Goal: Task Accomplishment & Management: Use online tool/utility

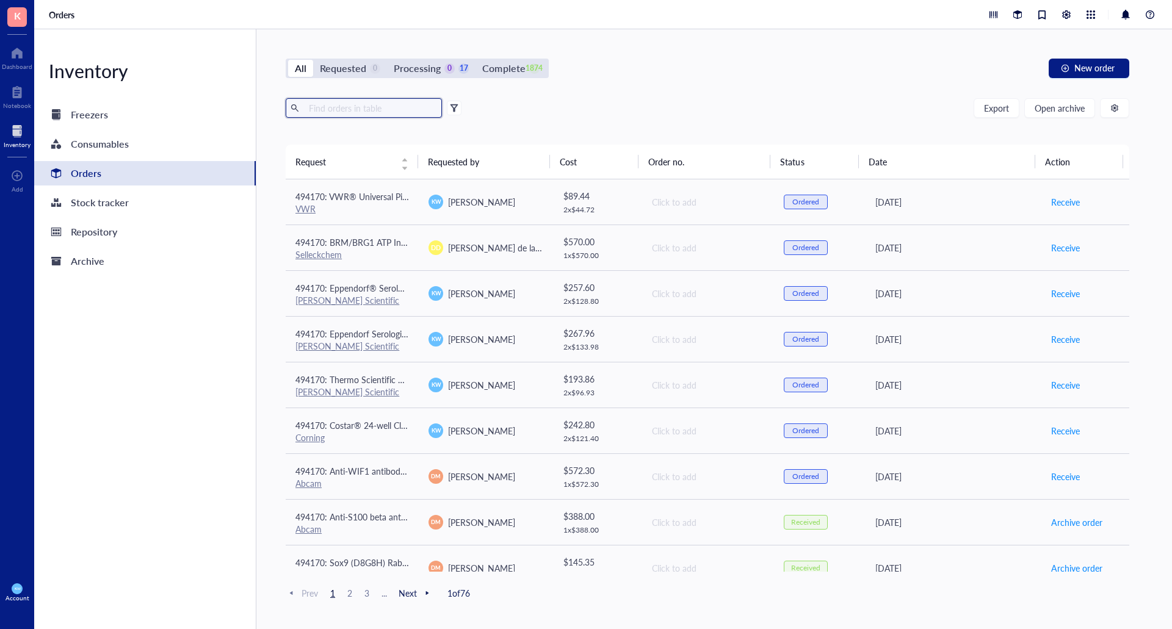
click at [351, 114] on input "text" at bounding box center [370, 108] width 133 height 18
type input "ultrapure"
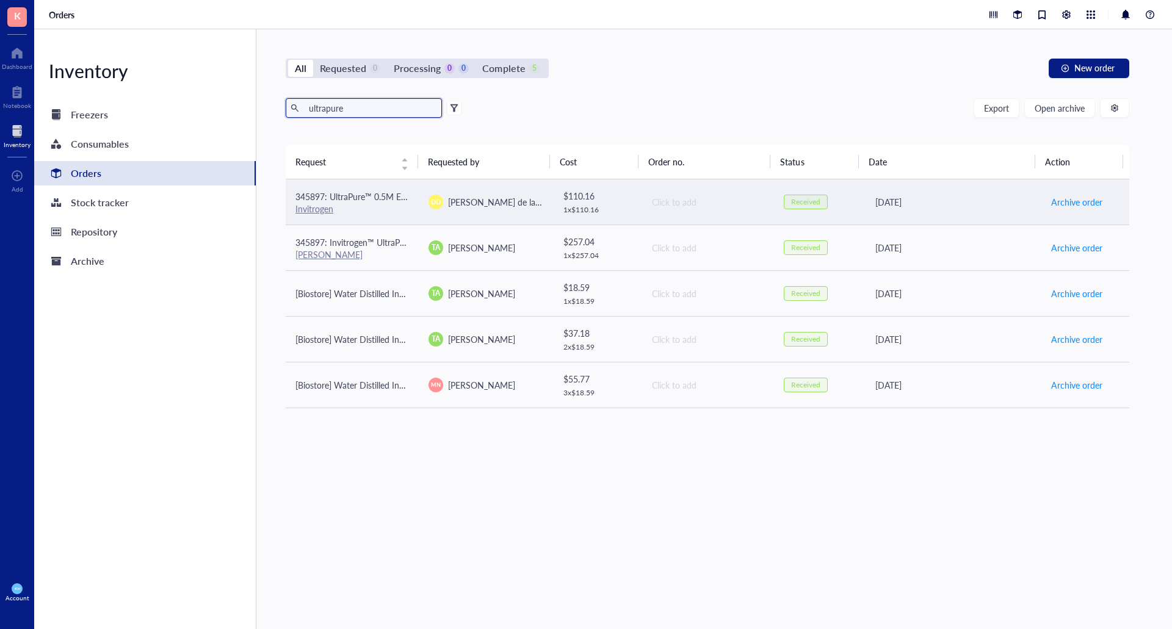
click at [391, 198] on span "345897: UltraPure™ 0.5M EDTA, pH 8.0" at bounding box center [371, 196] width 152 height 12
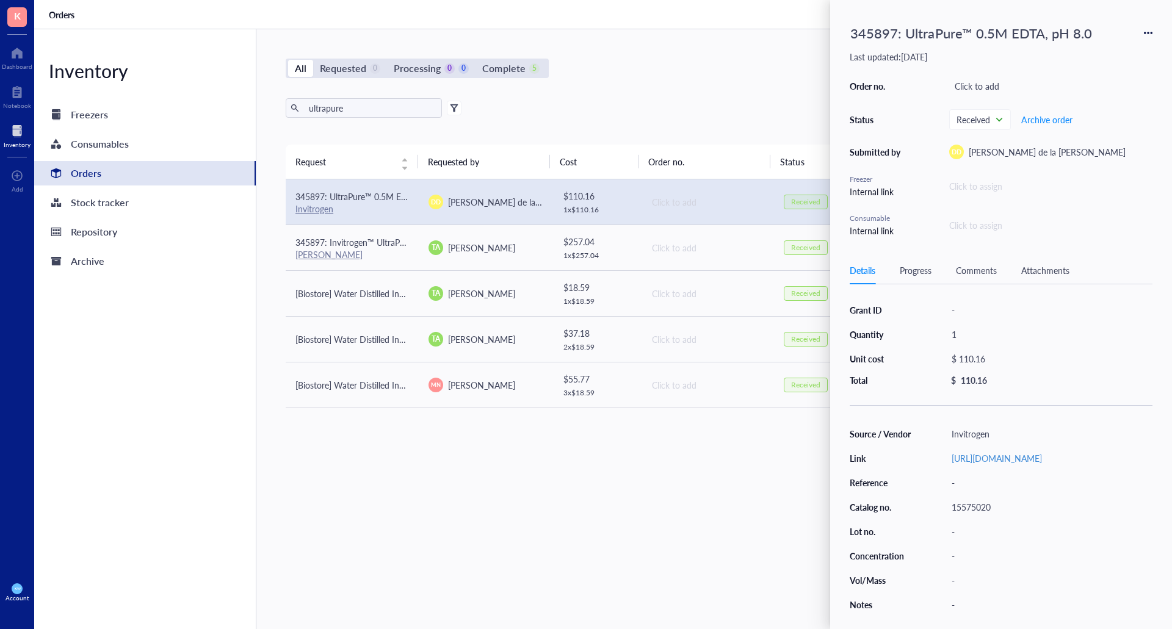
click at [573, 504] on div "Request Requested by Cost Order no. Status Date Action 345897: UltraPure™ 0.5M …" at bounding box center [708, 358] width 844 height 427
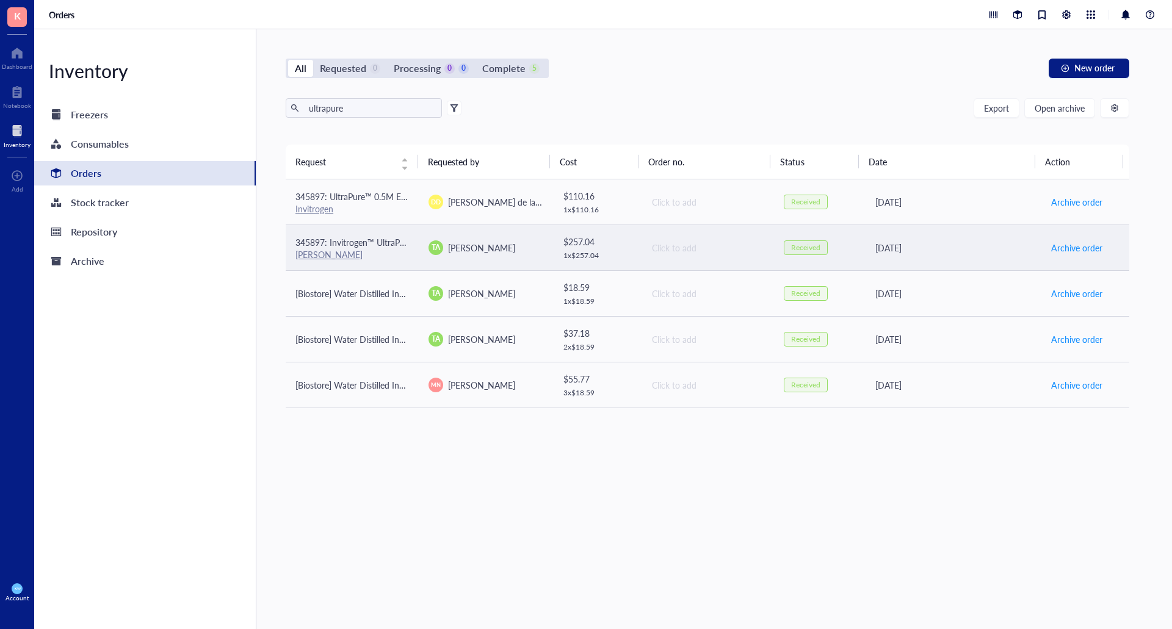
click at [344, 256] on div "[PERSON_NAME]" at bounding box center [352, 254] width 114 height 11
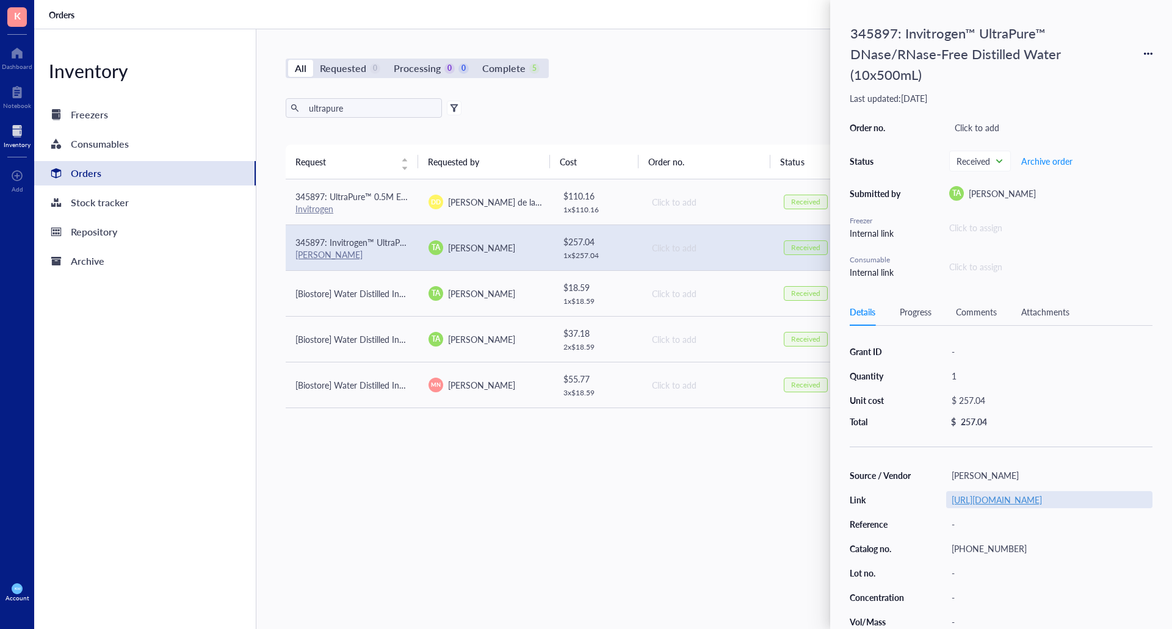
click at [1040, 506] on link "[URL][DOMAIN_NAME]" at bounding box center [997, 500] width 90 height 12
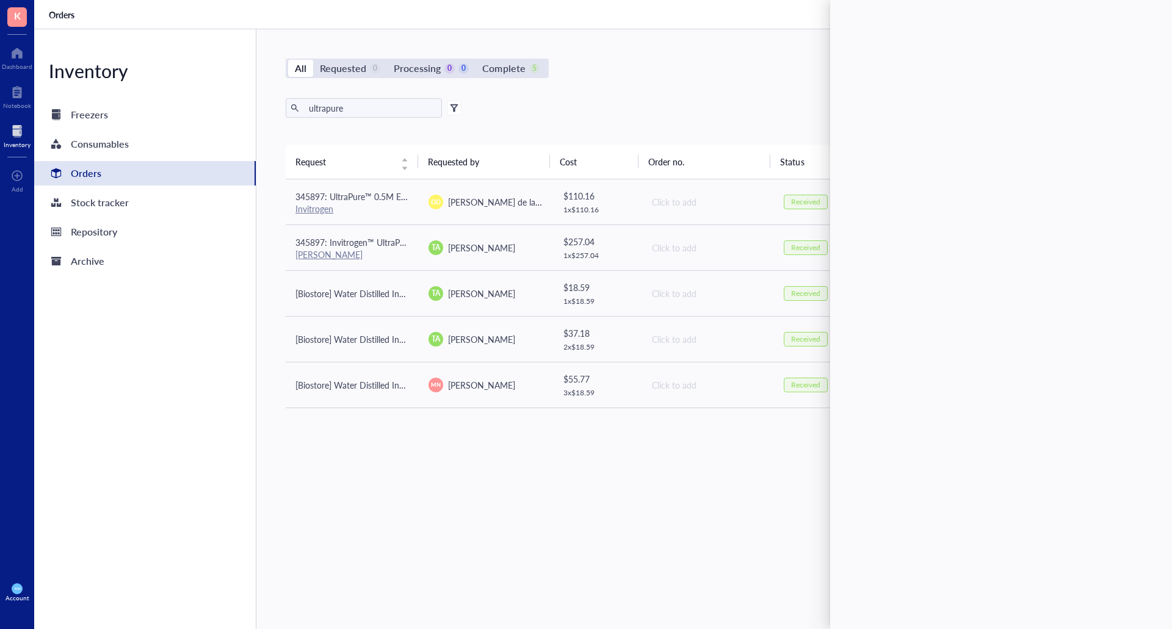
click at [652, 24] on div "Orders" at bounding box center [603, 14] width 1138 height 29
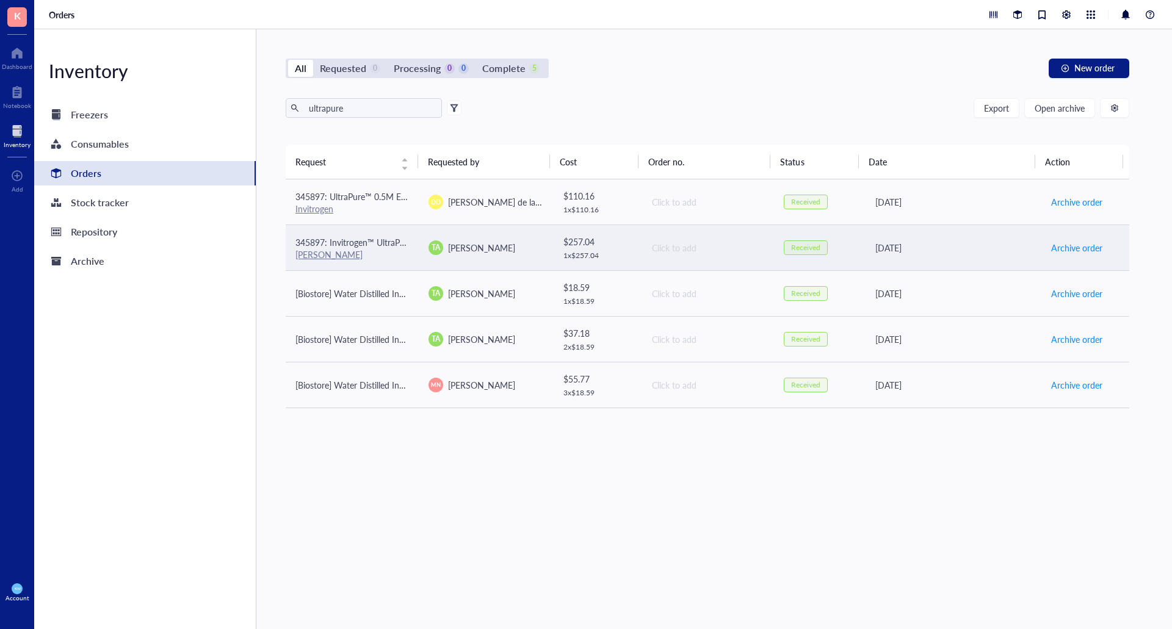
click at [711, 248] on div "Click to add" at bounding box center [708, 247] width 112 height 13
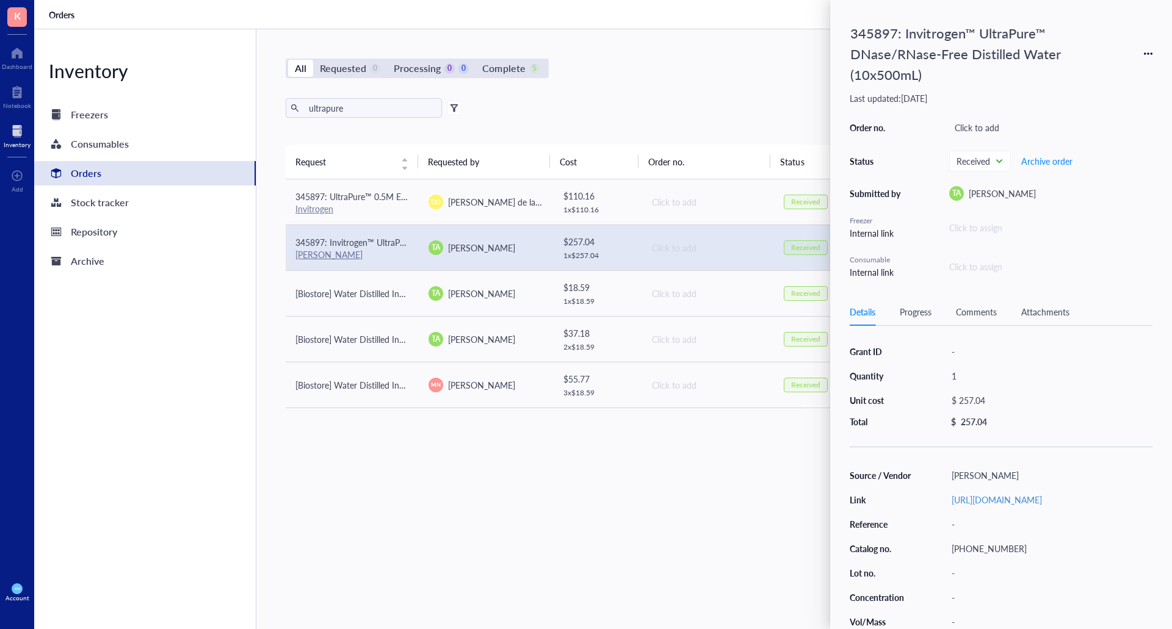
click at [1151, 56] on icon at bounding box center [1148, 53] width 9 height 9
click at [1119, 76] on span "Request again" at bounding box center [1104, 71] width 77 height 13
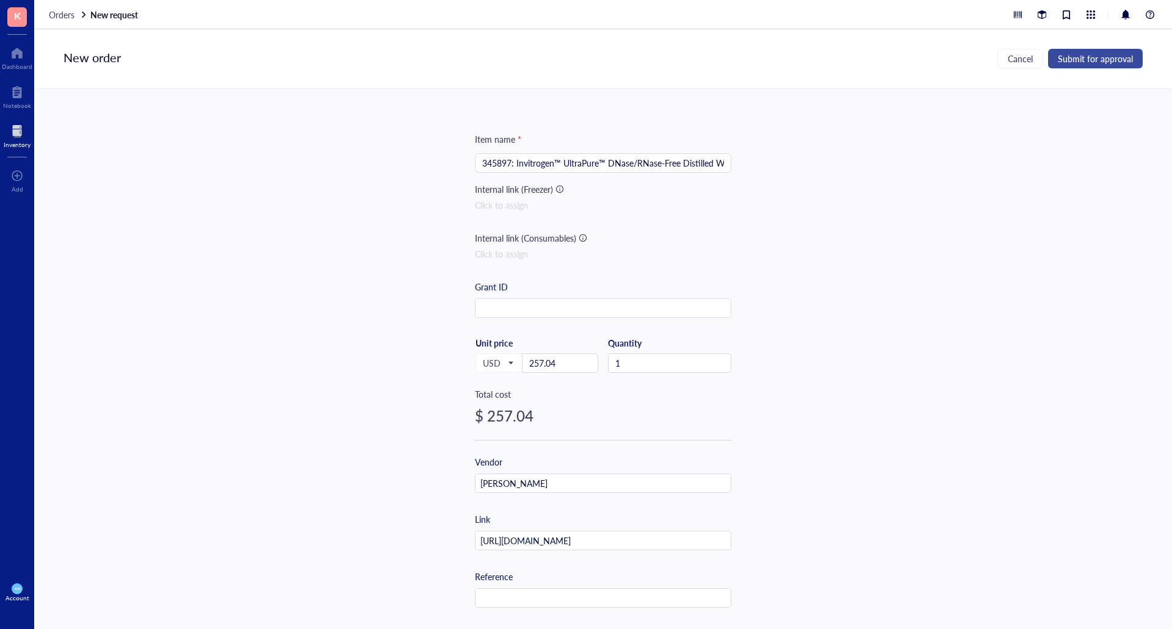
click at [1115, 63] on span "Submit for approval" at bounding box center [1095, 59] width 75 height 10
